Goal: Information Seeking & Learning: Learn about a topic

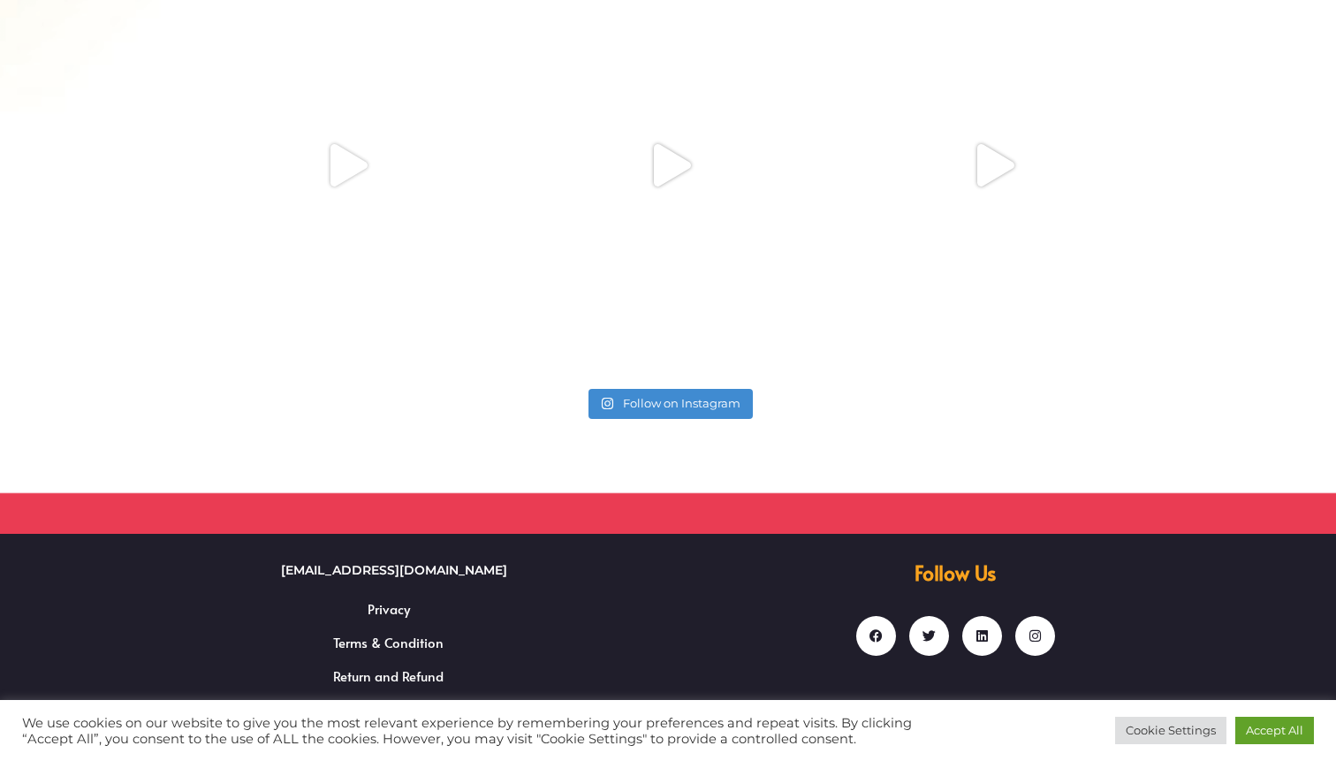
scroll to position [1273, 0]
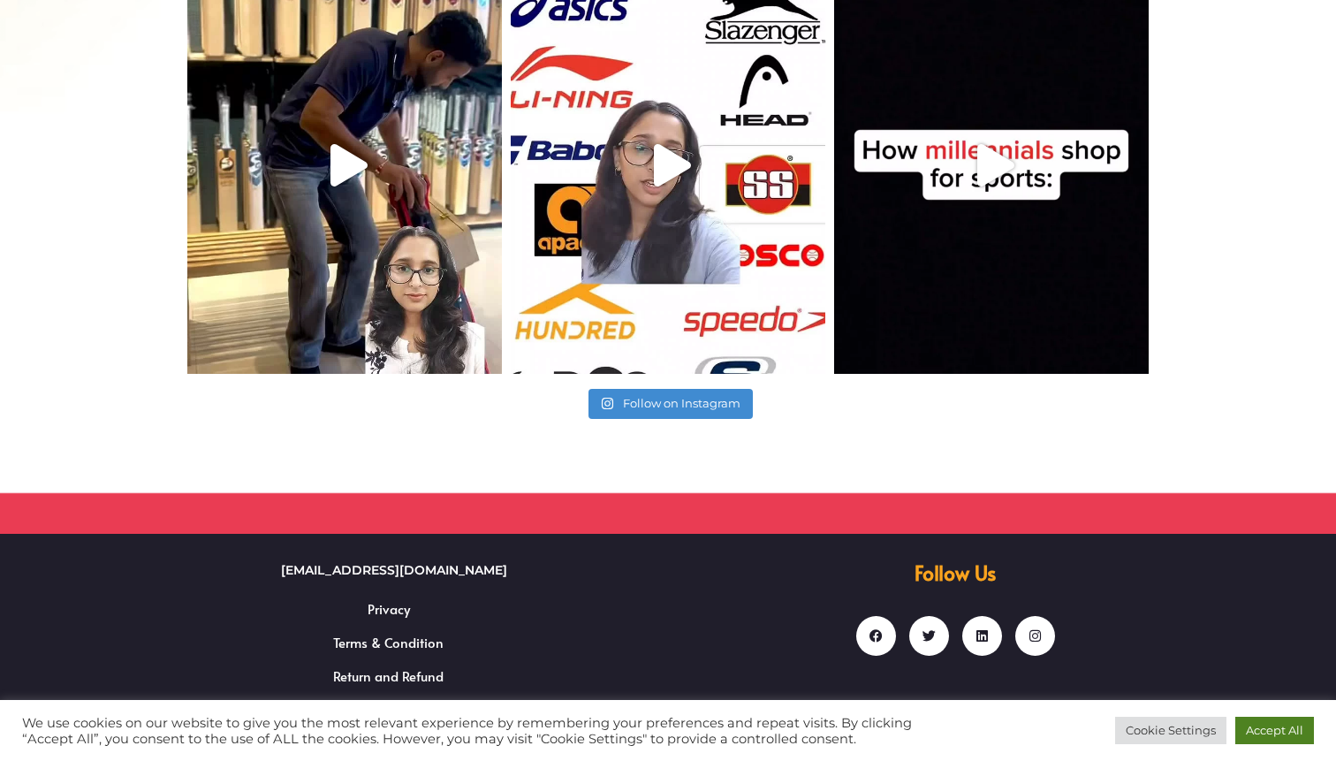
click at [1292, 727] on link "Accept All" at bounding box center [1275, 730] width 79 height 27
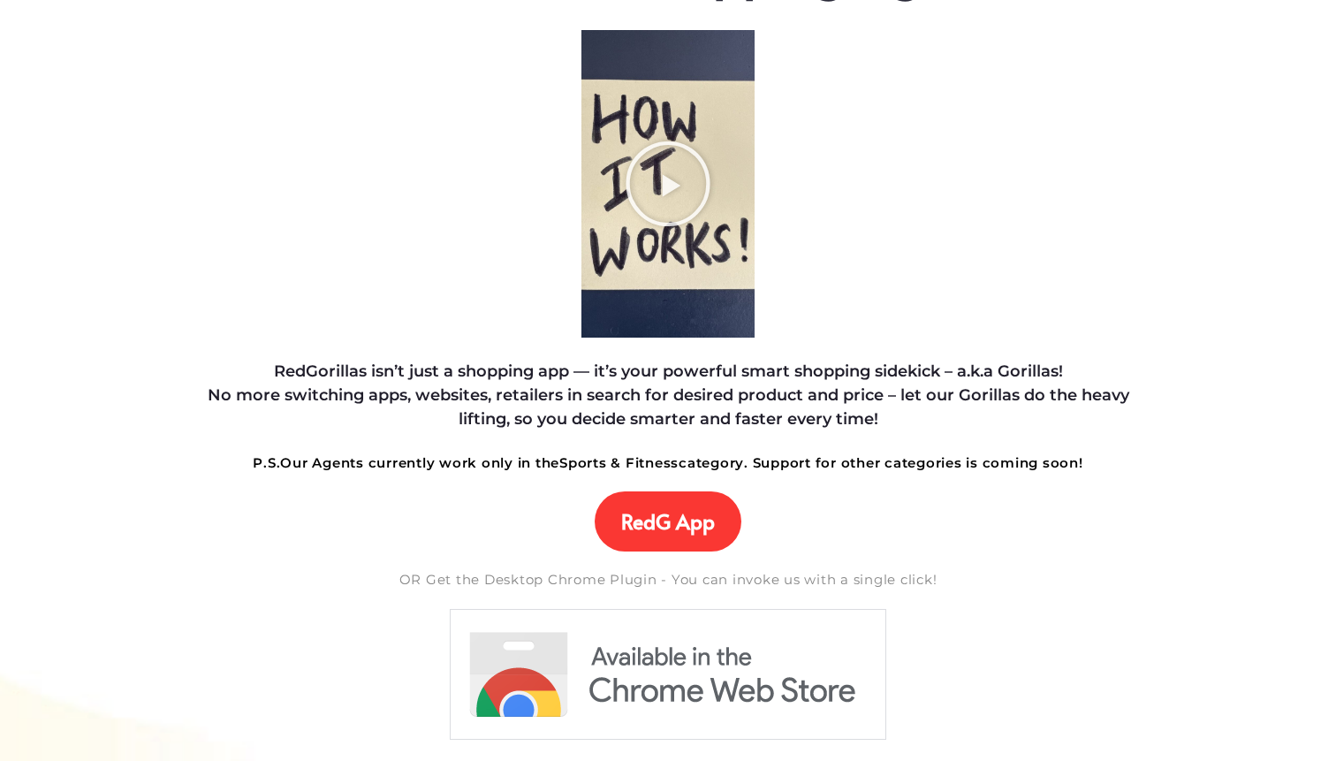
scroll to position [0, 0]
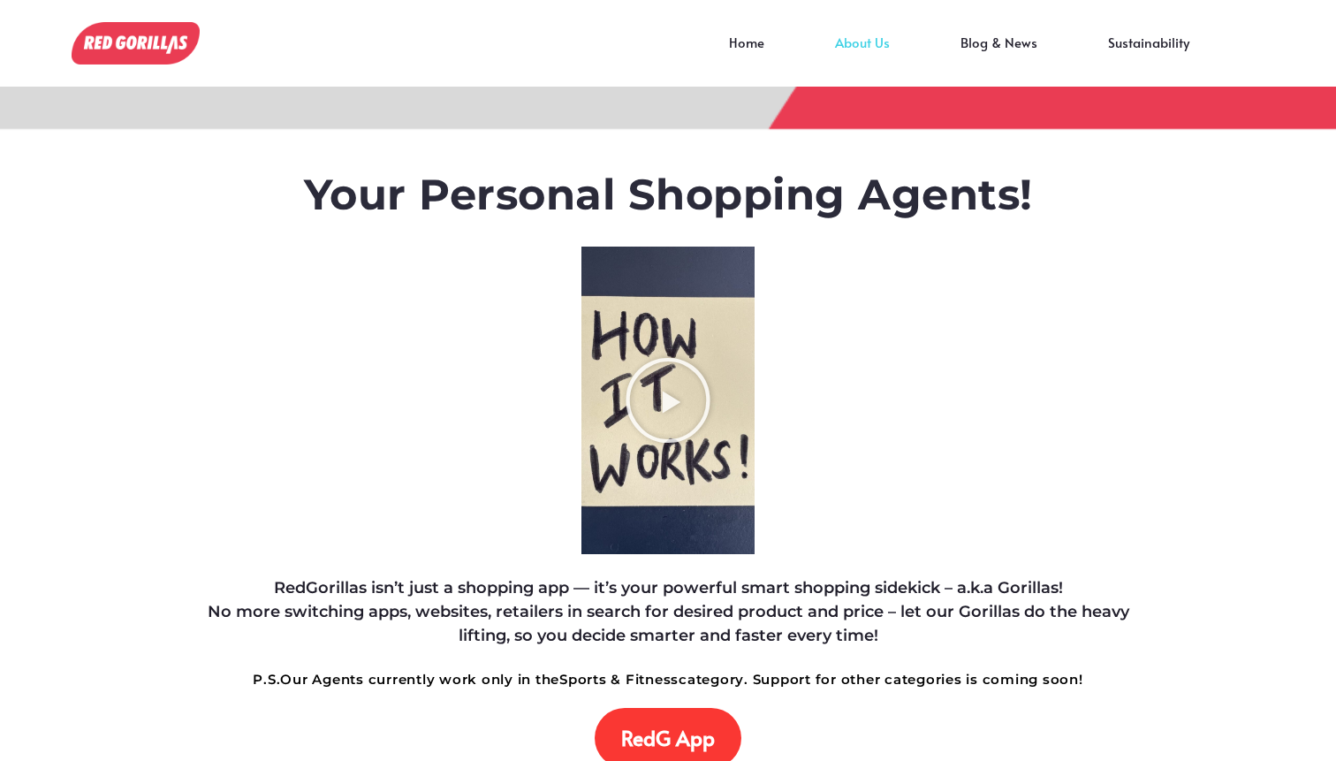
click at [864, 44] on link "About Us" at bounding box center [863, 55] width 126 height 27
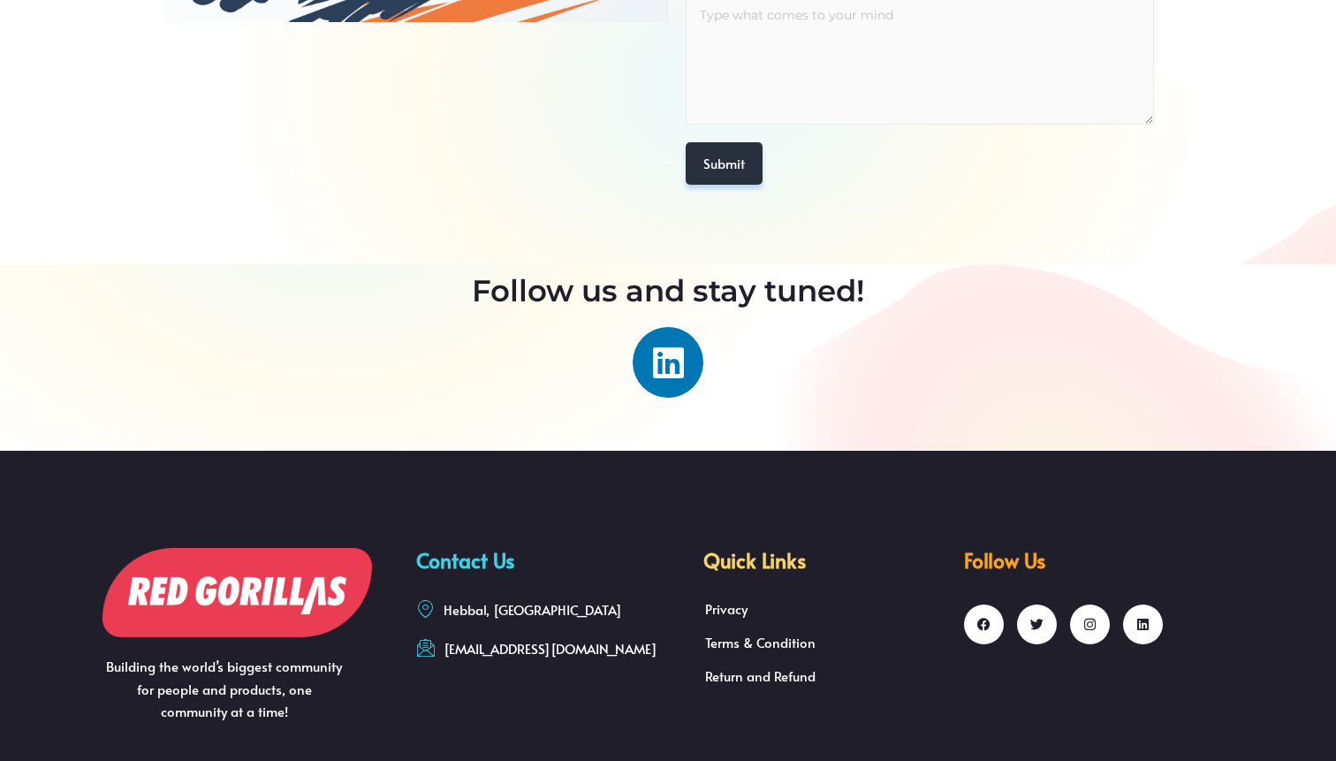
scroll to position [1305, 0]
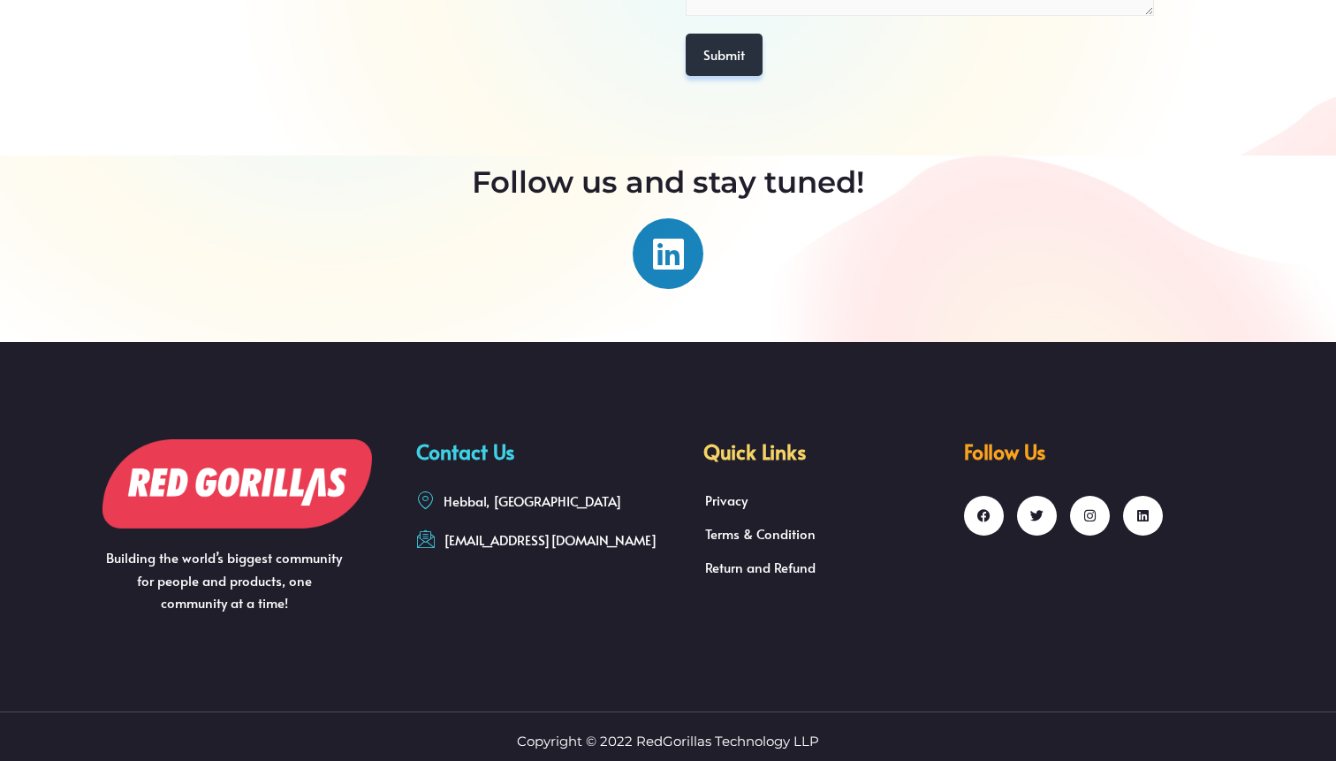
click at [686, 255] on link "Linkedin" at bounding box center [668, 253] width 71 height 71
